Goal: Check status: Check status

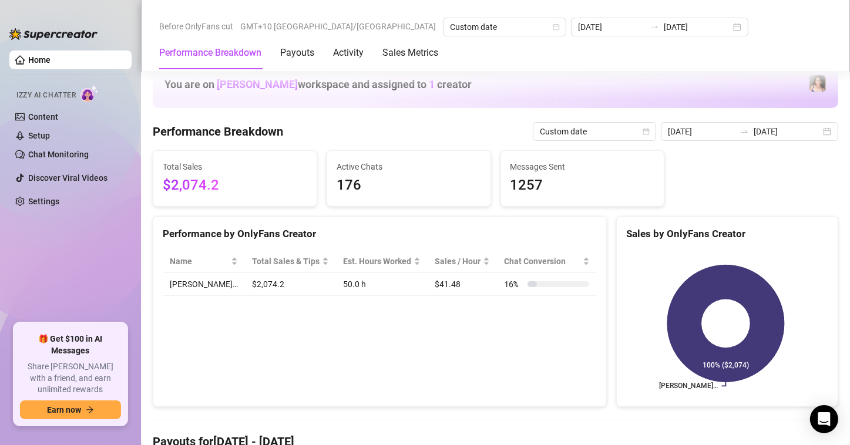
scroll to position [352, 0]
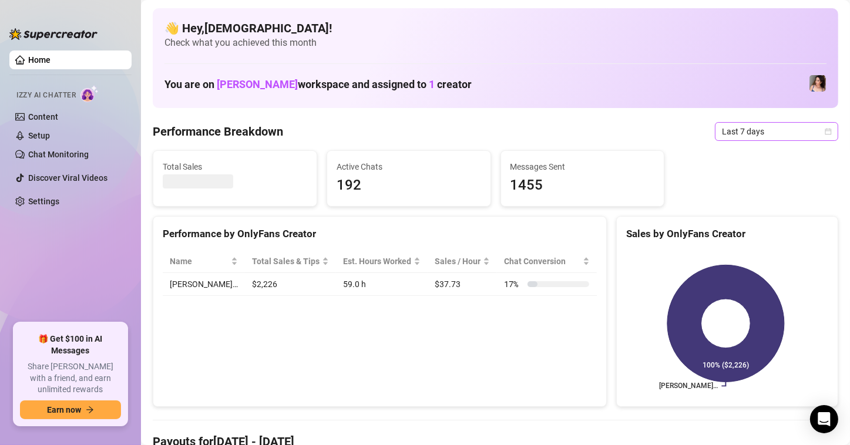
click at [825, 133] on icon "calendar" at bounding box center [828, 131] width 7 height 7
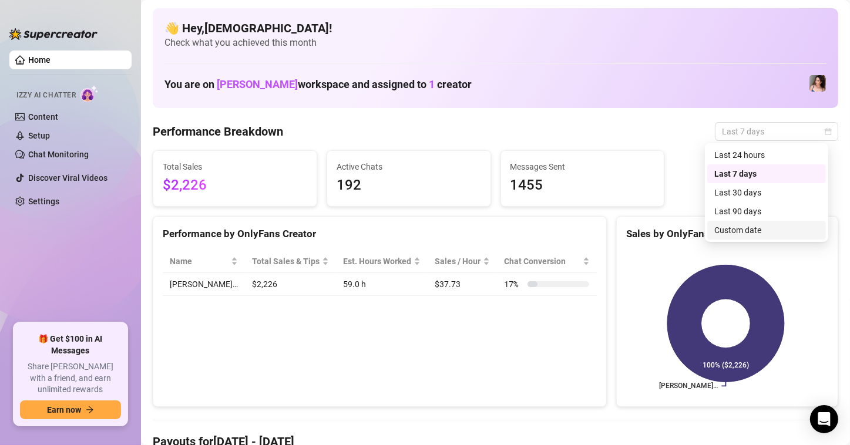
click at [771, 226] on div "Custom date" at bounding box center [766, 230] width 105 height 13
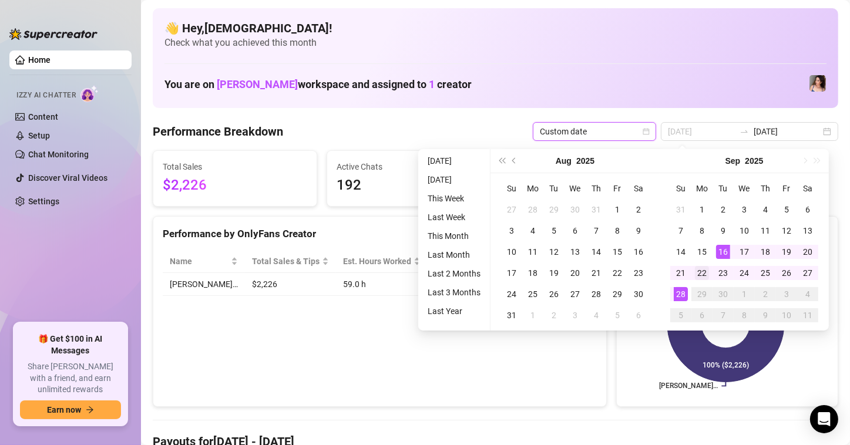
type input "[DATE]"
click at [699, 281] on td "22" at bounding box center [701, 273] width 21 height 21
click at [687, 286] on td "28" at bounding box center [680, 294] width 21 height 21
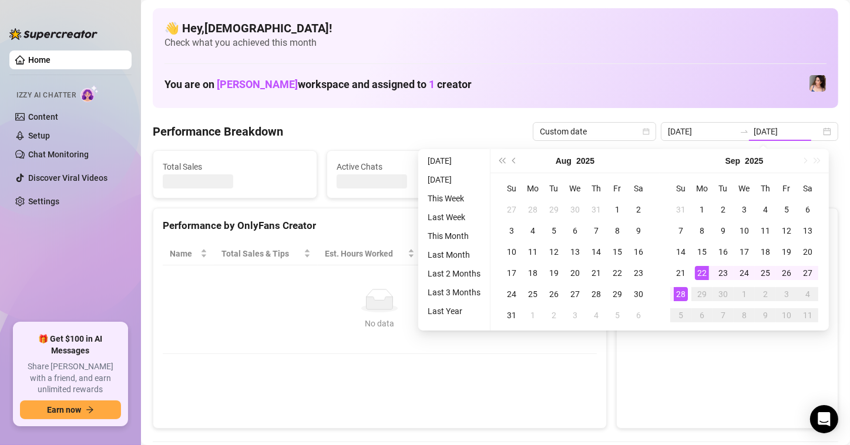
type input "[DATE]"
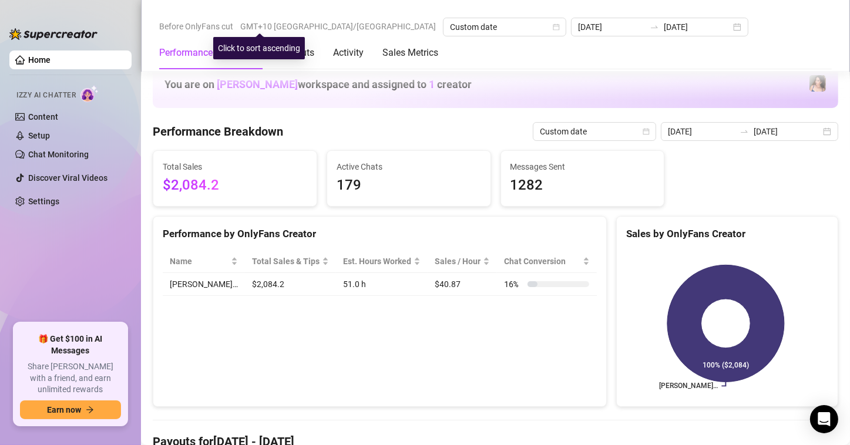
scroll to position [294, 0]
